Goal: Download file/media

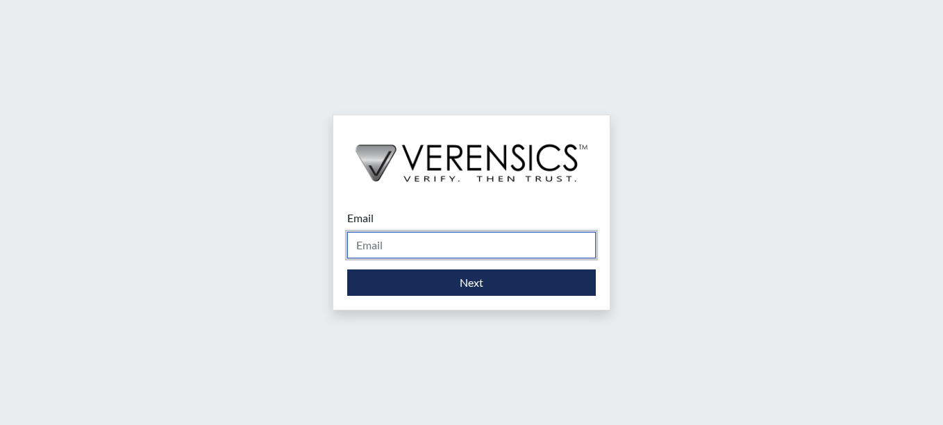
click at [507, 244] on input "Email" at bounding box center [471, 245] width 249 height 26
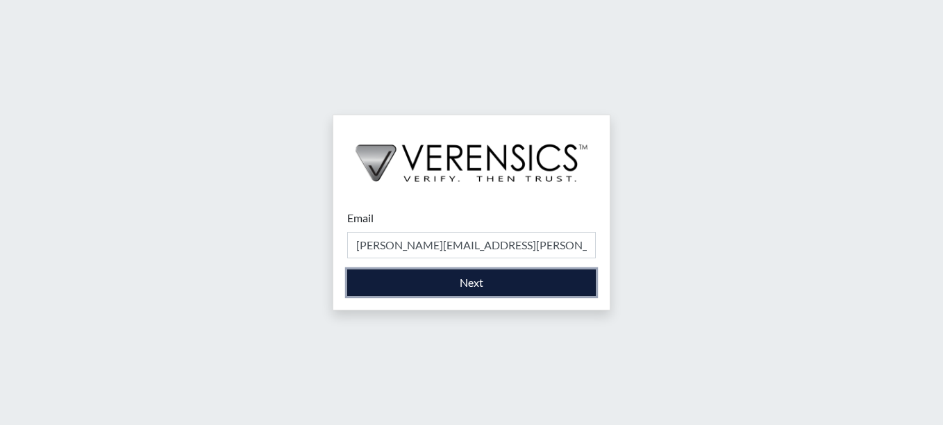
click at [497, 282] on button "Next" at bounding box center [471, 282] width 249 height 26
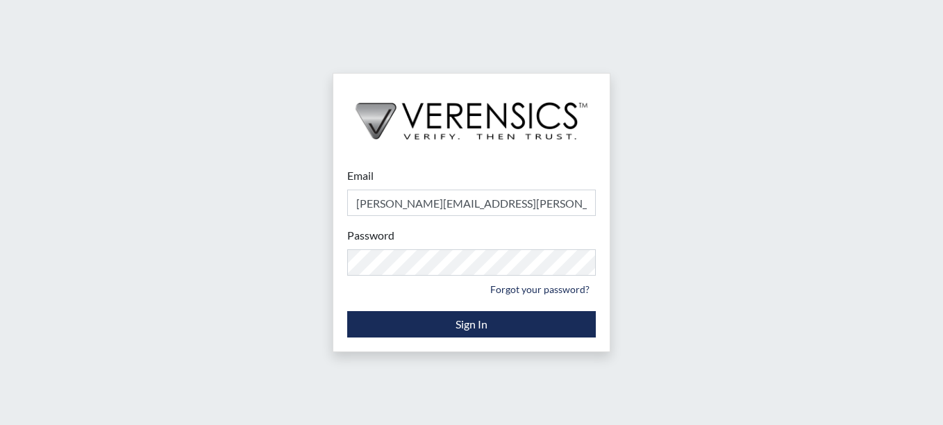
type input "[PERSON_NAME][EMAIL_ADDRESS][PERSON_NAME][DOMAIN_NAME]"
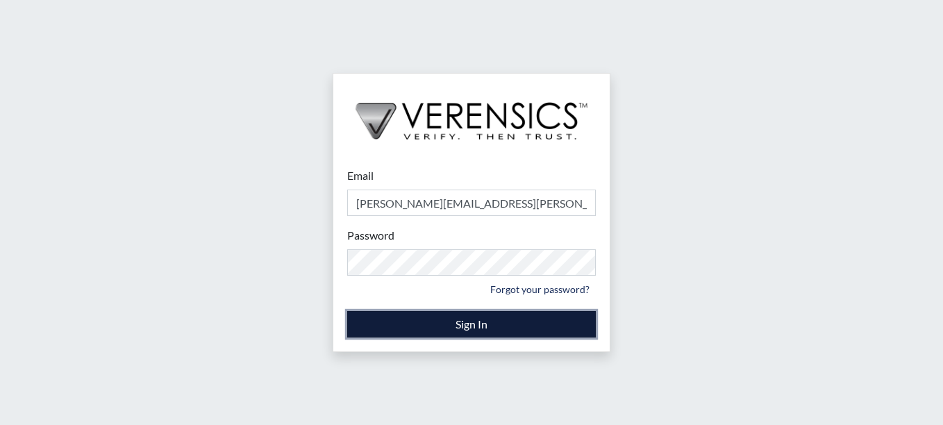
click at [464, 328] on button "Sign In" at bounding box center [471, 324] width 249 height 26
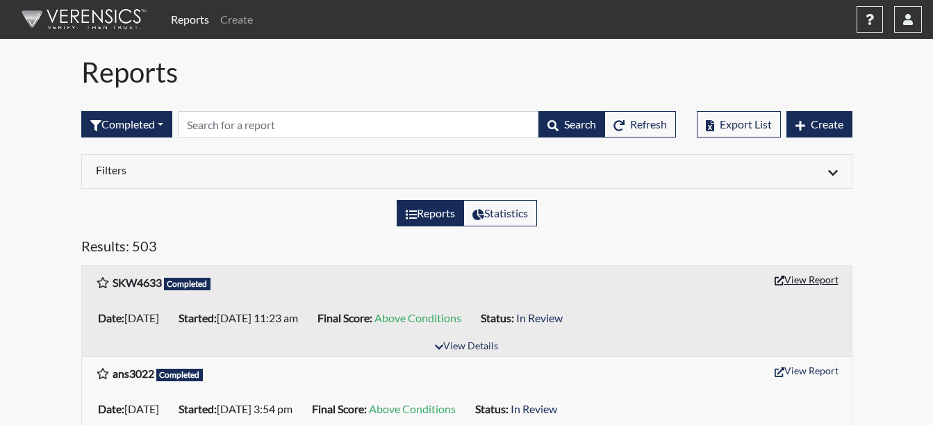
click at [808, 284] on button "View Report" at bounding box center [806, 280] width 76 height 22
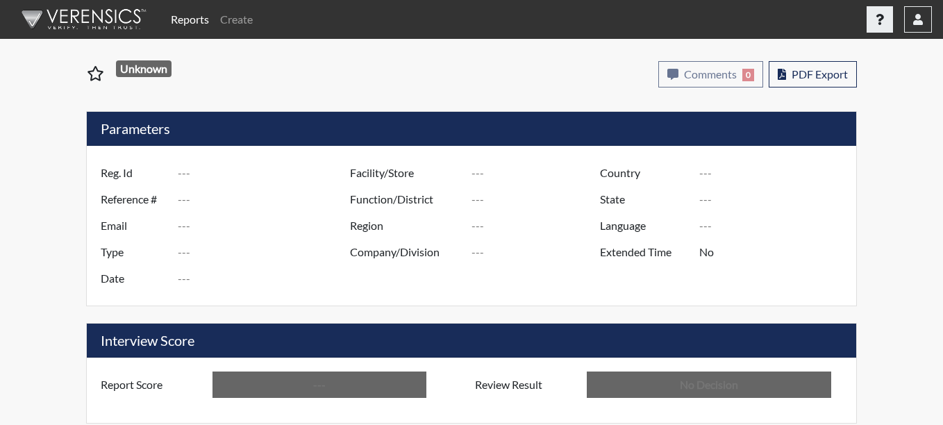
type input "SKW4633"
type input "51616"
type input "---"
type input "Corrections Pre-Employment"
type input "[DATE]"
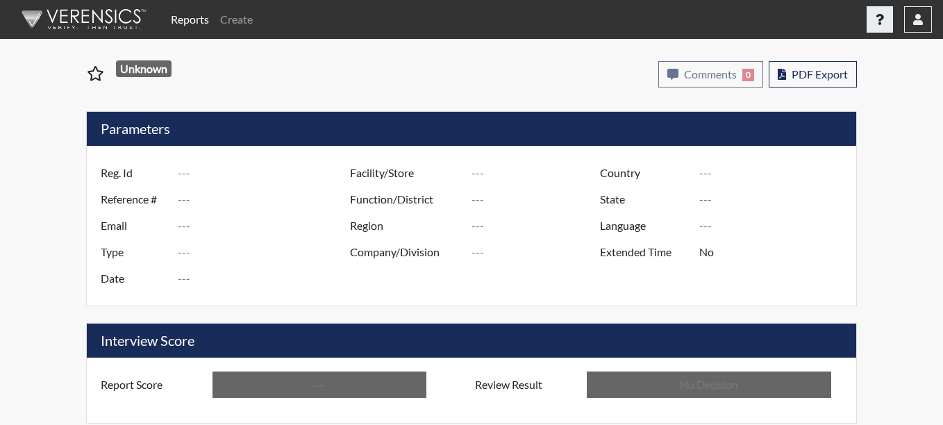
type input "Coastal SP"
type input "[GEOGRAPHIC_DATA]"
type input "[US_STATE]"
type input "English"
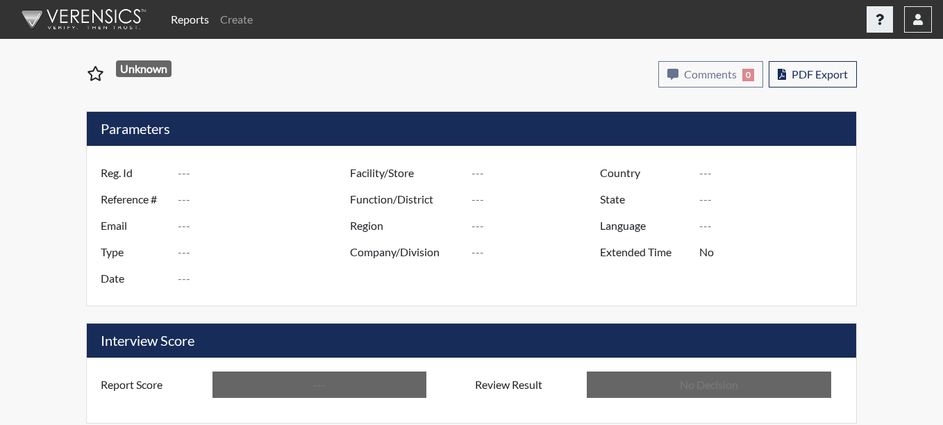
type input "Above Conditions"
type input "In Review"
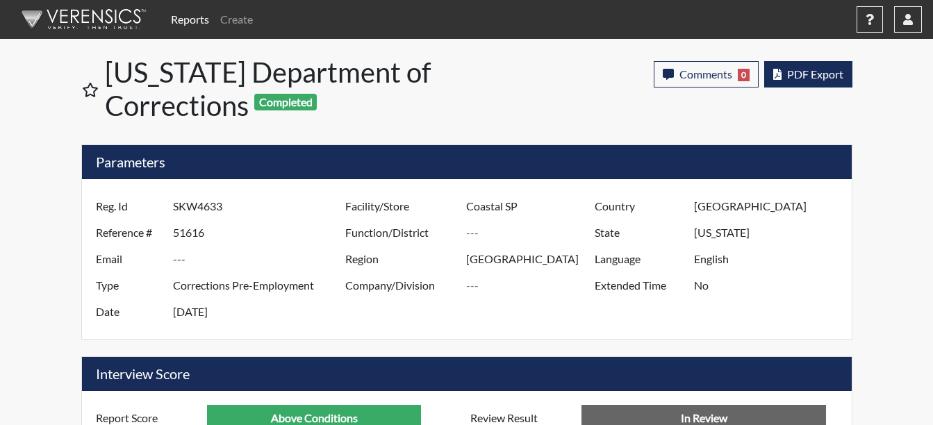
scroll to position [231, 577]
click at [797, 69] on span "PDF Export" at bounding box center [815, 73] width 56 height 13
